Goal: Task Accomplishment & Management: Manage account settings

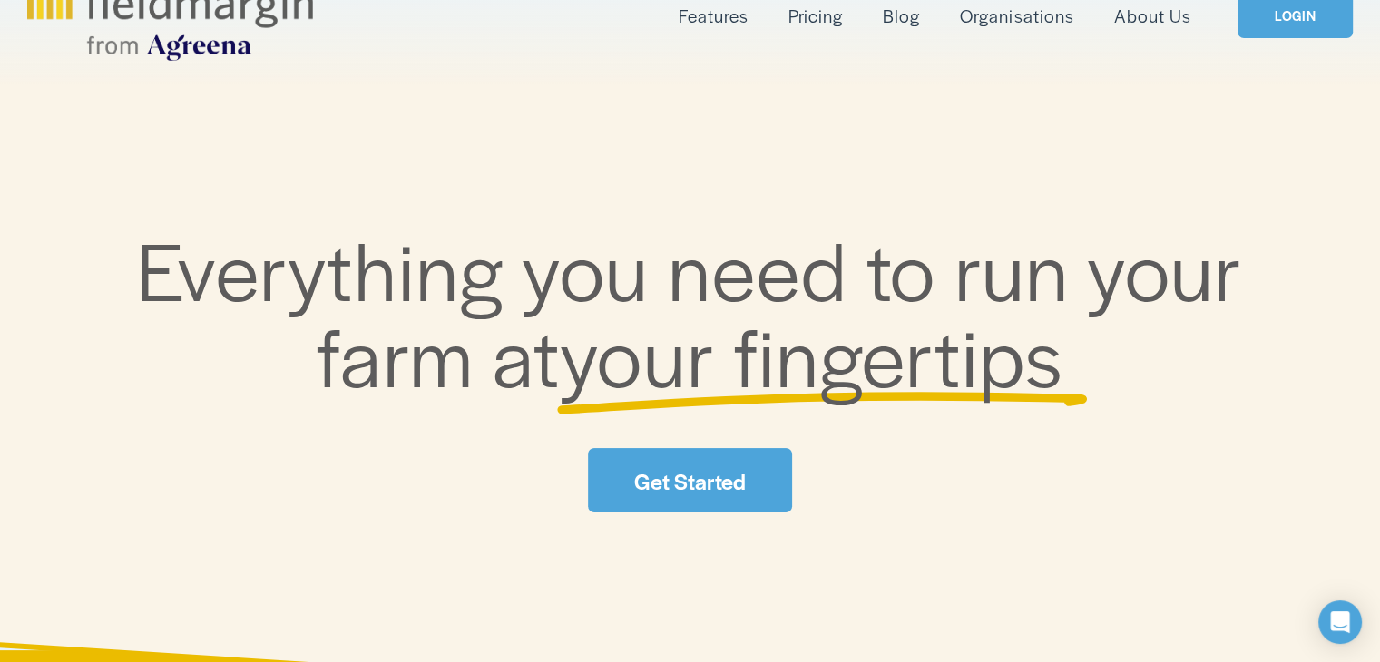
scroll to position [122, 0]
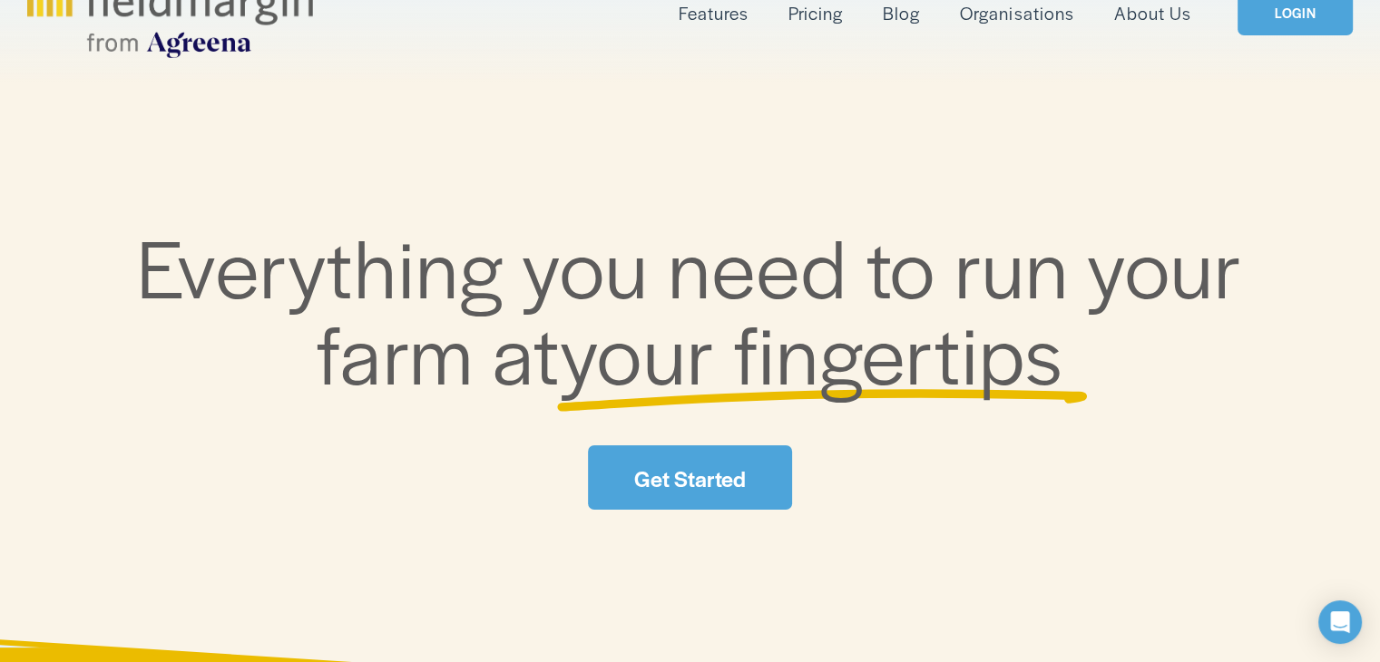
click at [653, 495] on link "Get Started" at bounding box center [689, 477] width 203 height 64
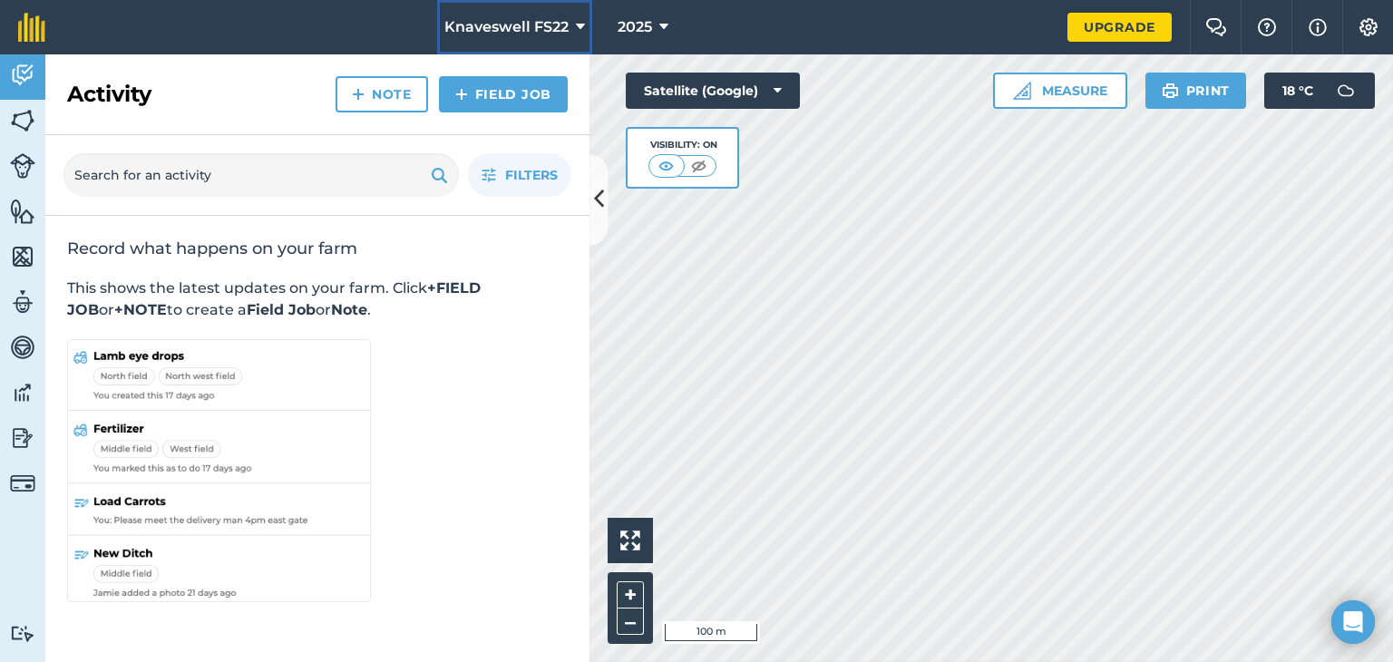
click at [561, 29] on span "Knaveswell FS22" at bounding box center [507, 27] width 124 height 22
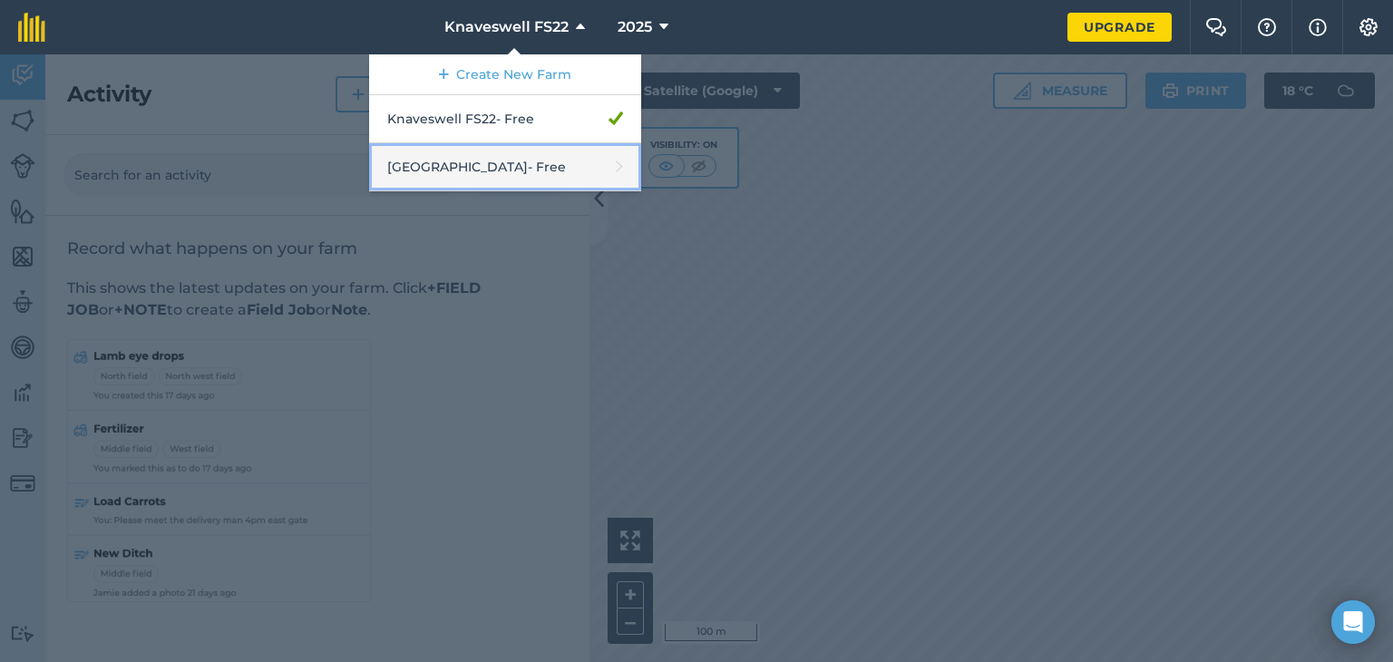
click at [545, 180] on link "Lisnolan Farm - Free" at bounding box center [505, 167] width 272 height 48
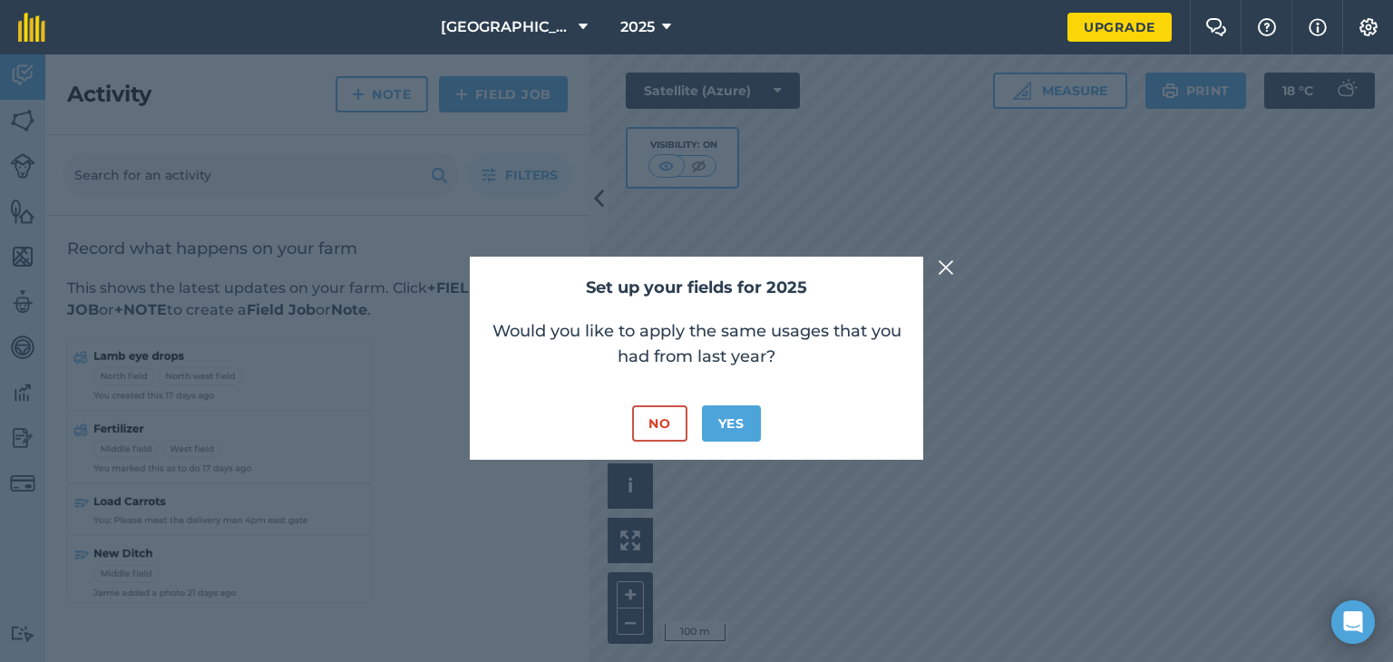
click at [952, 267] on img at bounding box center [946, 268] width 16 height 22
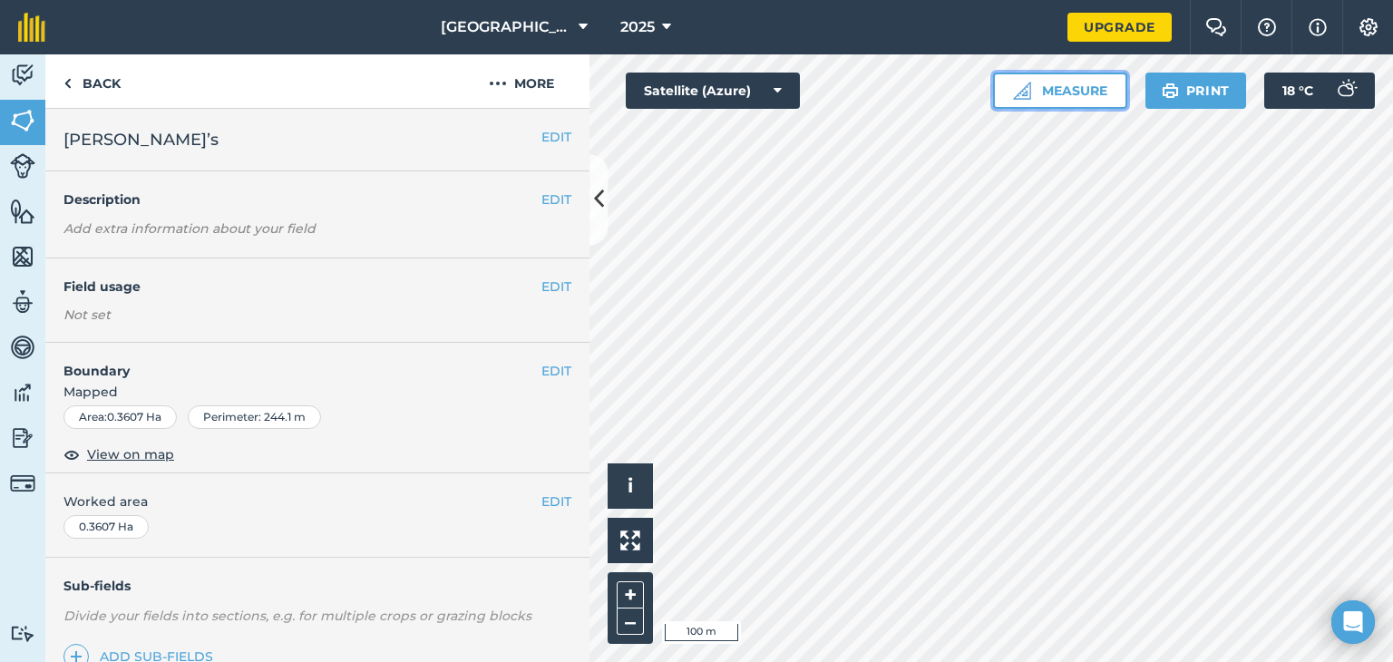
click at [1067, 92] on button "Measure" at bounding box center [1060, 91] width 134 height 36
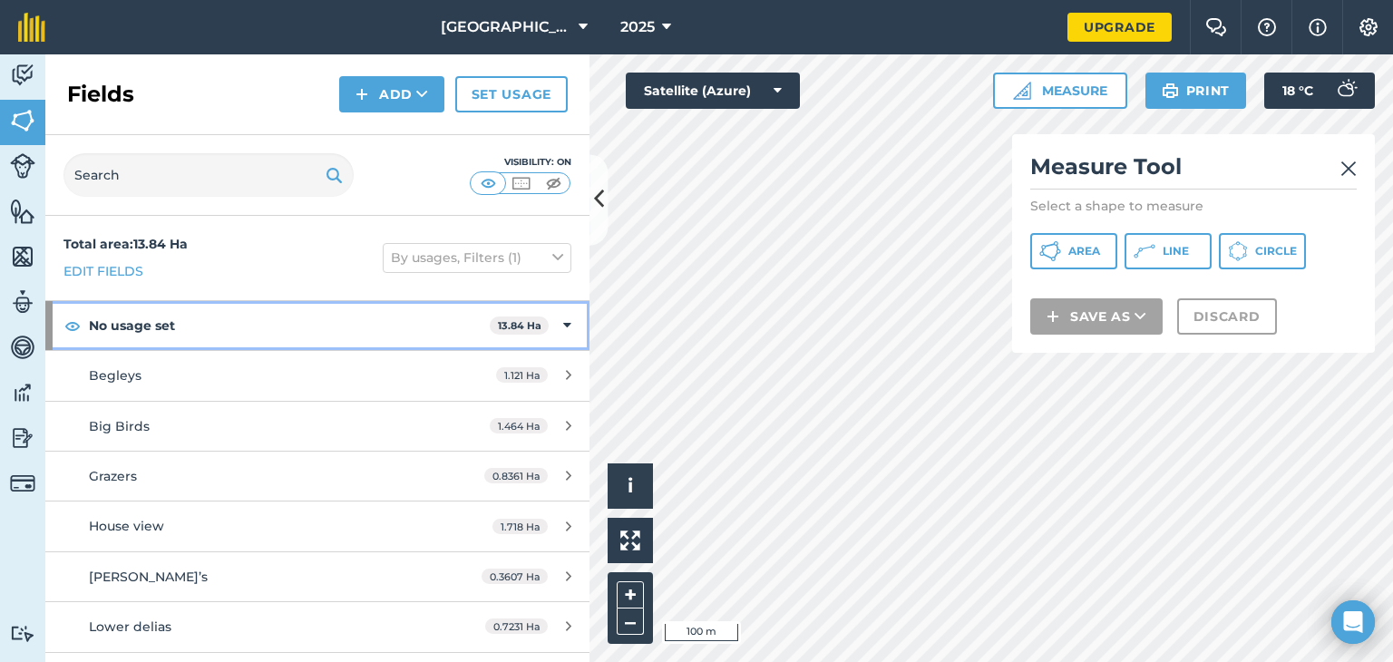
click at [559, 326] on div "No usage set 13.84 Ha" at bounding box center [317, 325] width 544 height 49
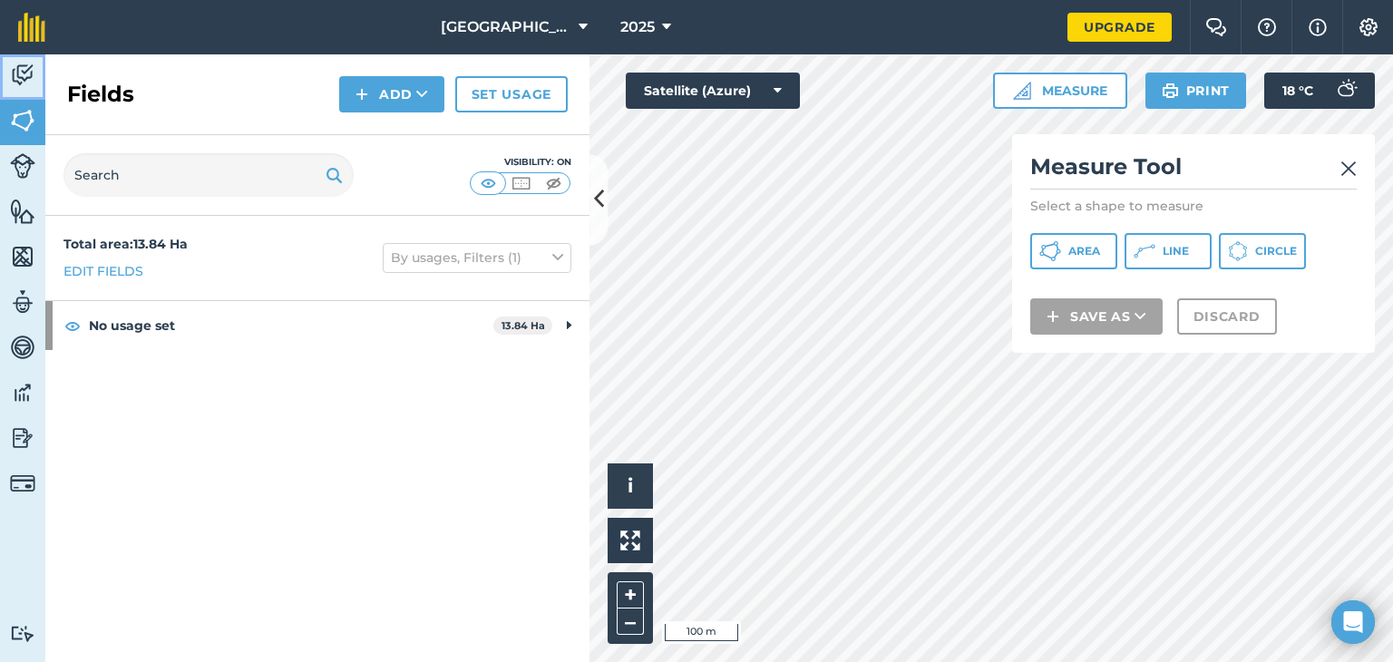
click at [30, 69] on img at bounding box center [22, 75] width 25 height 27
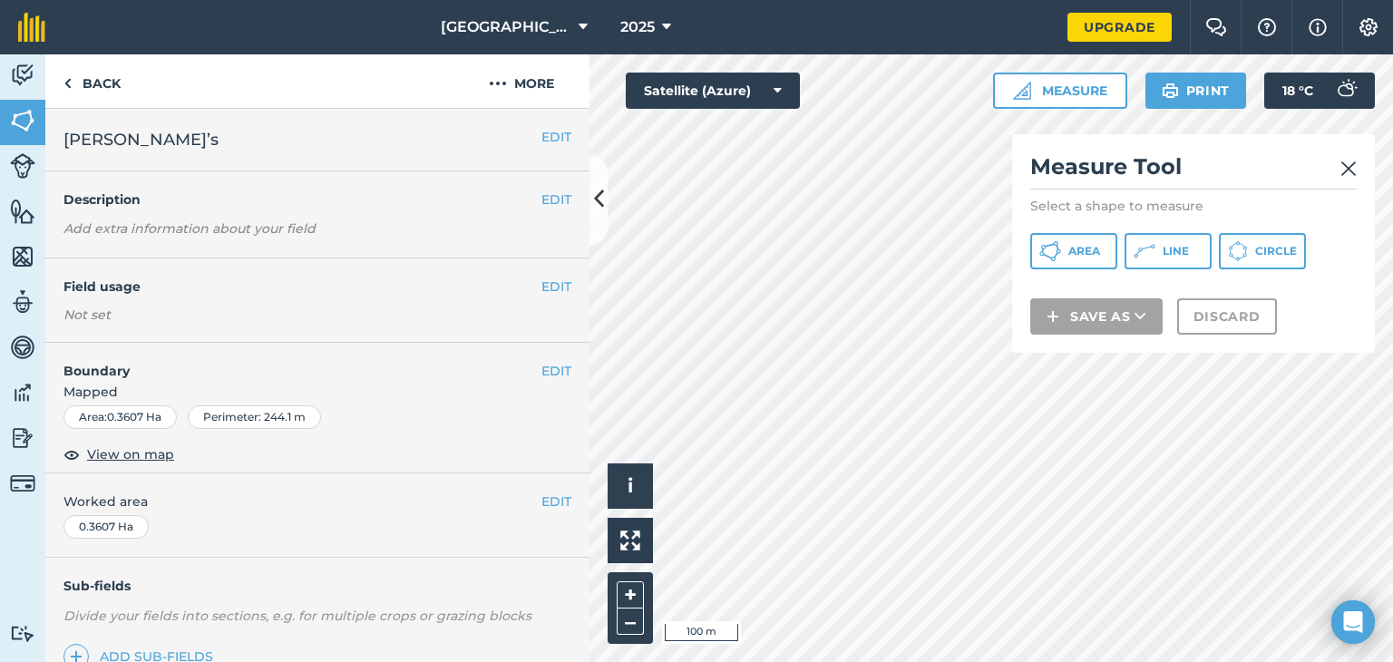
click at [103, 417] on div "Area : 0.3607 Ha" at bounding box center [120, 418] width 113 height 24
click at [1346, 170] on img at bounding box center [1349, 169] width 16 height 22
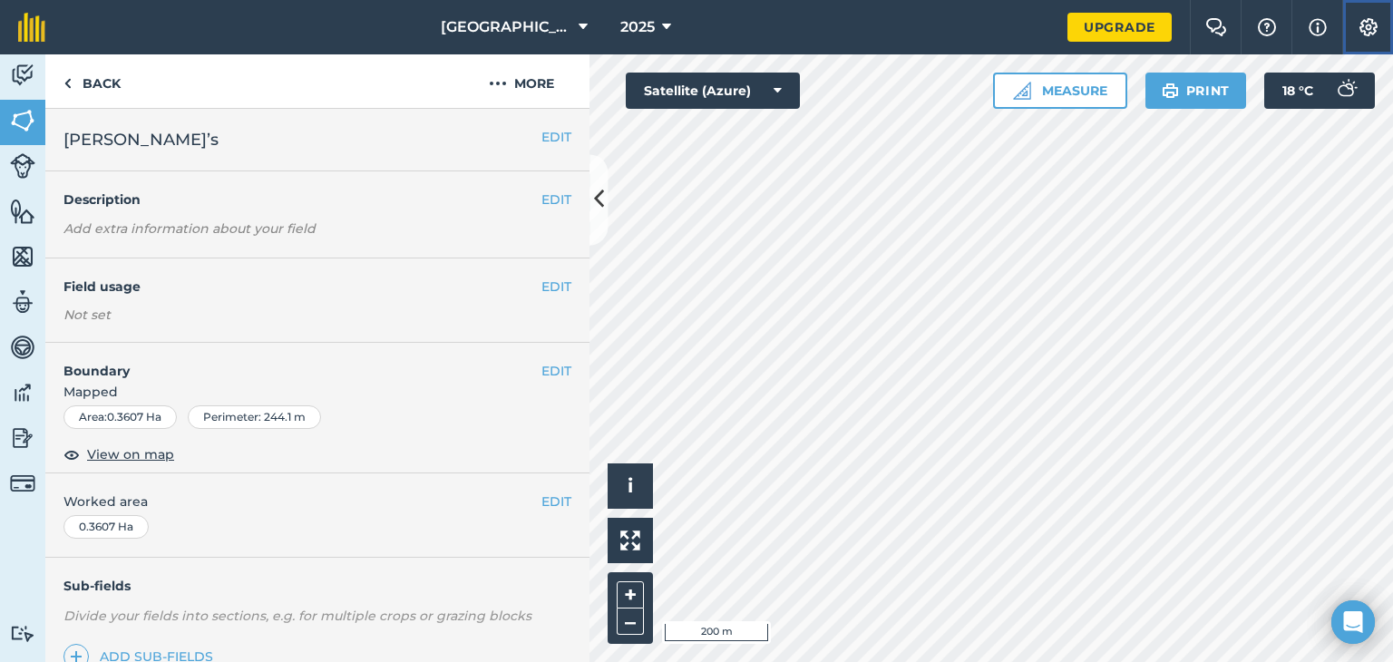
click at [1371, 28] on img at bounding box center [1369, 27] width 22 height 18
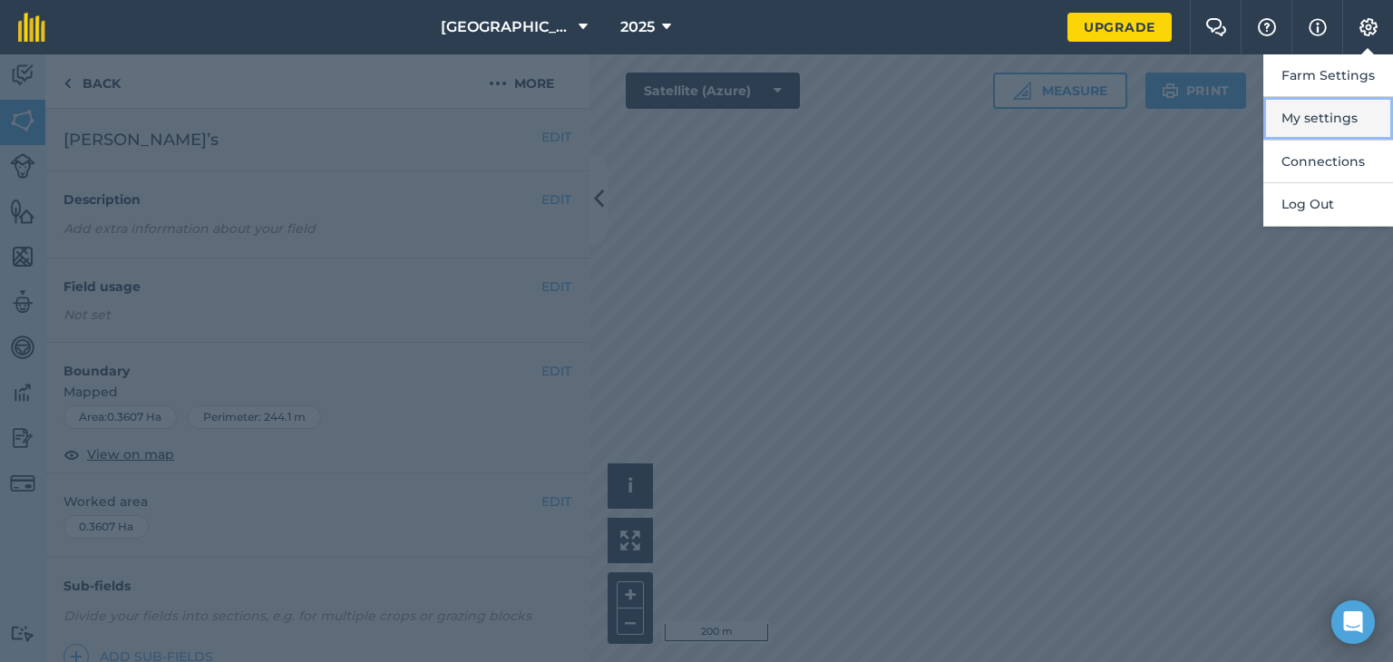
click at [1333, 136] on button "My settings" at bounding box center [1329, 118] width 130 height 43
